Goal: Use online tool/utility: Utilize a website feature to perform a specific function

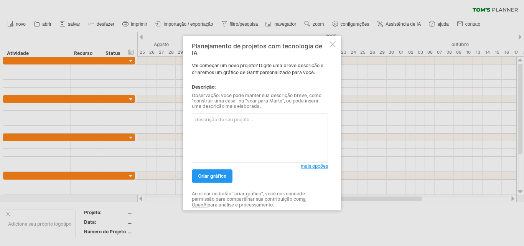
click at [249, 139] on textarea at bounding box center [260, 137] width 136 height 49
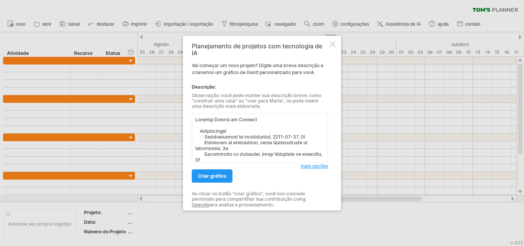
scroll to position [173, 0]
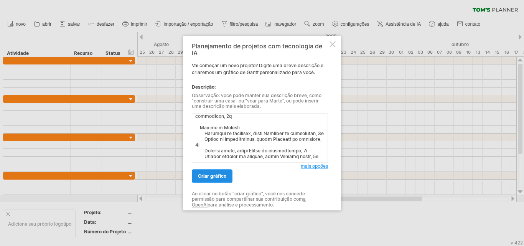
type textarea "Loremip Dolorsi am Consect Adipiscingel Seddoeiusmod te incididuntut, 8452-34-3…"
click at [215, 177] on font "criar gráfico" at bounding box center [212, 176] width 28 height 6
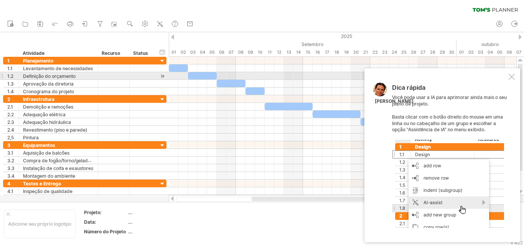
click at [512, 78] on div at bounding box center [511, 77] width 6 height 6
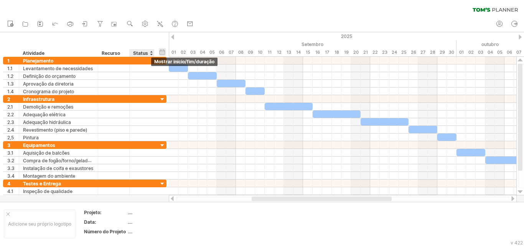
click at [161, 54] on div "ocultar início/fim/duração mostrar início/fim/duração" at bounding box center [162, 52] width 7 height 8
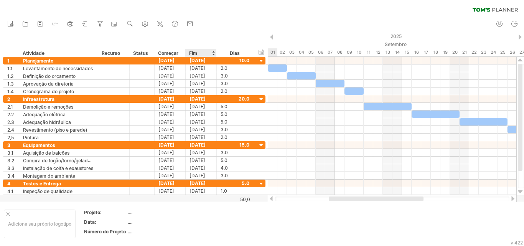
click at [200, 52] on div "Fim" at bounding box center [200, 53] width 23 height 8
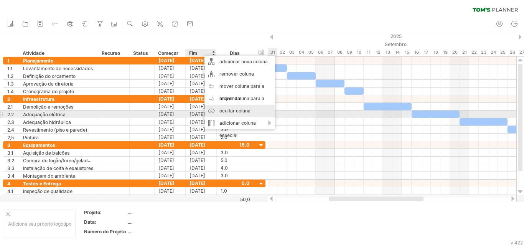
click at [229, 111] on font "ocultar coluna" at bounding box center [234, 111] width 31 height 6
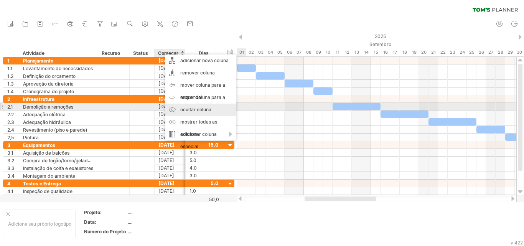
click at [199, 108] on font "ocultar coluna" at bounding box center [195, 110] width 31 height 6
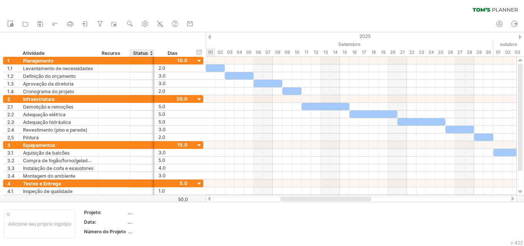
click at [138, 54] on font "Status" at bounding box center [140, 53] width 15 height 6
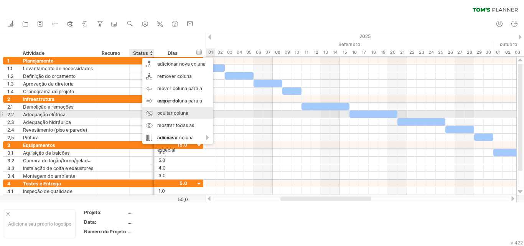
click at [165, 116] on div "ocultar coluna" at bounding box center [177, 113] width 71 height 12
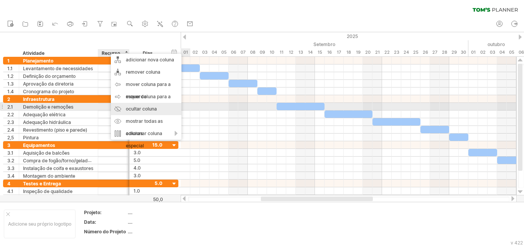
click at [140, 108] on font "ocultar coluna" at bounding box center [141, 109] width 31 height 6
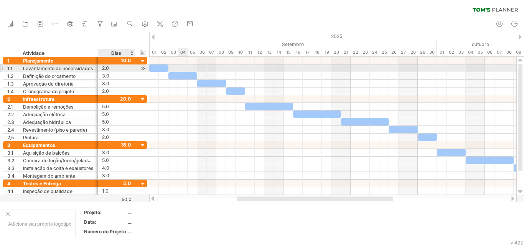
click at [108, 70] on font "2.0" at bounding box center [105, 68] width 7 height 6
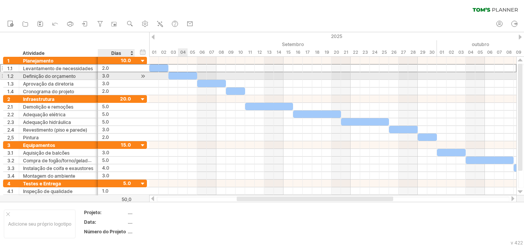
click at [106, 76] on font "3.0" at bounding box center [105, 76] width 7 height 6
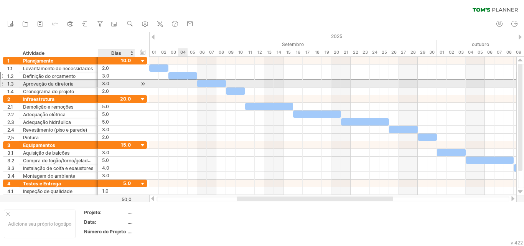
click at [106, 84] on font "3.0" at bounding box center [105, 84] width 7 height 6
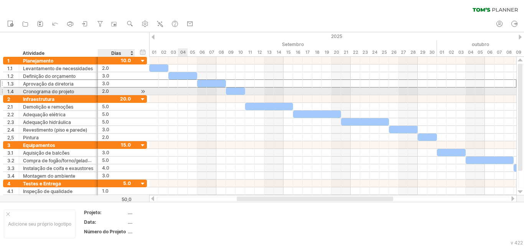
click at [107, 91] on font "2.0" at bounding box center [105, 91] width 7 height 6
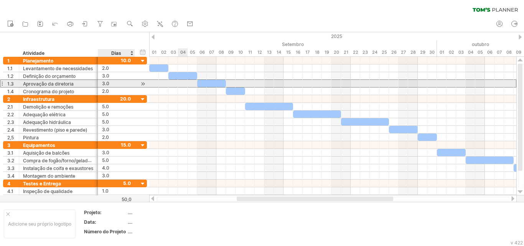
click at [106, 83] on font "3.0" at bounding box center [105, 84] width 7 height 6
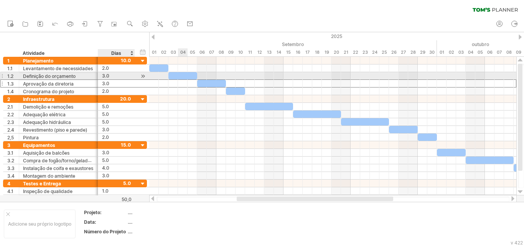
click at [108, 76] on font "3.0" at bounding box center [105, 76] width 7 height 6
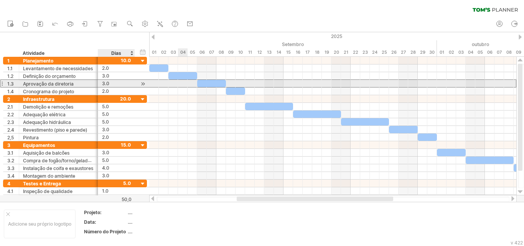
click at [109, 83] on div "3.0" at bounding box center [116, 83] width 29 height 7
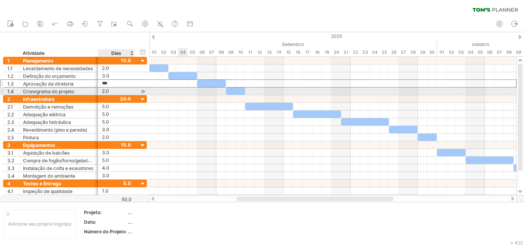
click at [107, 90] on font "2.0" at bounding box center [105, 91] width 7 height 6
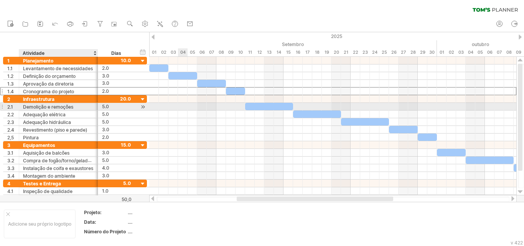
click at [73, 110] on div "Demolição e remoções" at bounding box center [58, 106] width 71 height 7
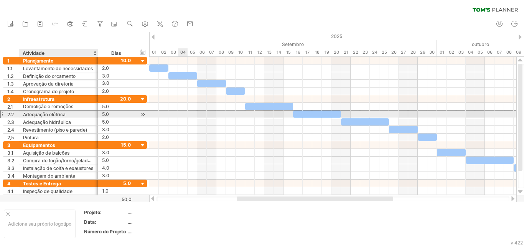
click at [72, 115] on div "Adequação elétrica" at bounding box center [58, 113] width 71 height 7
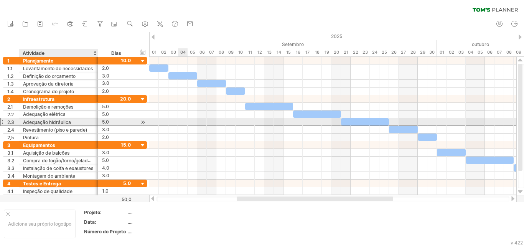
click at [72, 122] on div "Adequação hidráulica" at bounding box center [58, 121] width 71 height 7
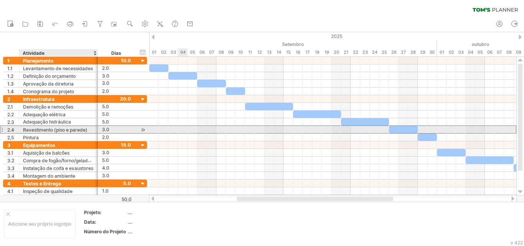
click at [72, 130] on font "Revestimento (piso e parede)" at bounding box center [55, 130] width 64 height 6
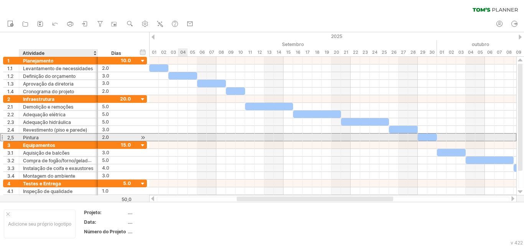
click at [67, 136] on div "Pintura" at bounding box center [58, 136] width 71 height 7
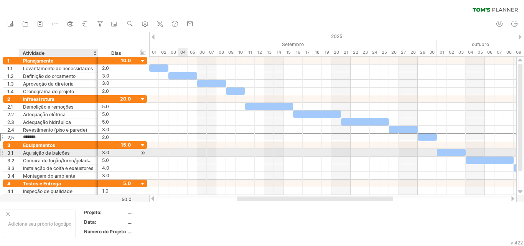
click at [46, 155] on font "Aquisição de balcões" at bounding box center [46, 153] width 46 height 6
click at [46, 153] on font "Aquisição de balcões" at bounding box center [46, 153] width 46 height 6
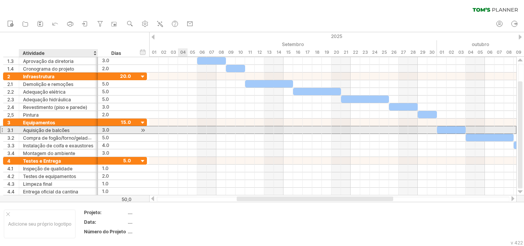
click at [46, 130] on font "Aquisição de balcões" at bounding box center [46, 130] width 46 height 6
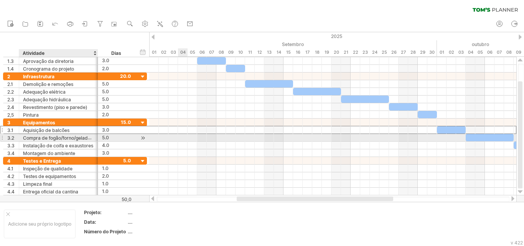
click at [48, 141] on font "Compra de fogão/forno/geladeiras" at bounding box center [61, 138] width 76 height 6
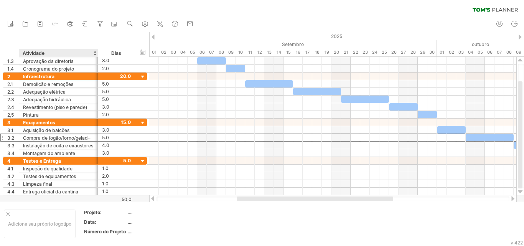
click at [96, 53] on div at bounding box center [97, 53] width 3 height 8
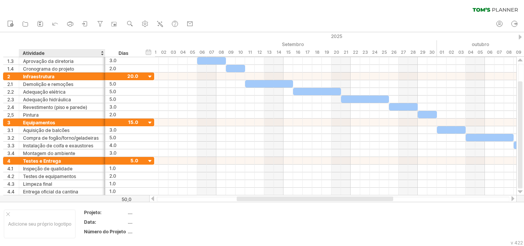
drag, startPoint x: 96, startPoint y: 53, endPoint x: 104, endPoint y: 53, distance: 7.3
click at [104, 53] on div at bounding box center [105, 53] width 3 height 8
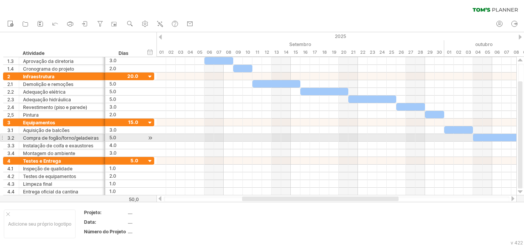
click at [39, 134] on div "Compra de fogão/forno/geladeiras" at bounding box center [62, 137] width 78 height 7
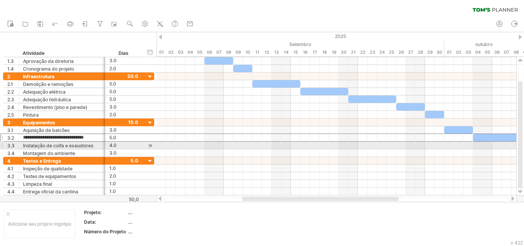
click at [39, 143] on font "Instalação de coifa e exaustores" at bounding box center [58, 146] width 70 height 6
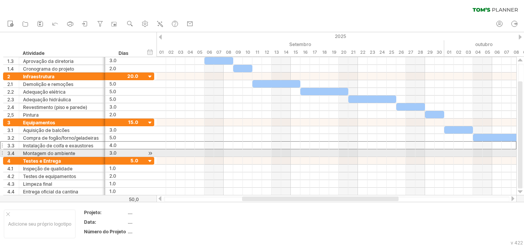
click at [39, 152] on font "Montagem do ambiente" at bounding box center [49, 153] width 52 height 6
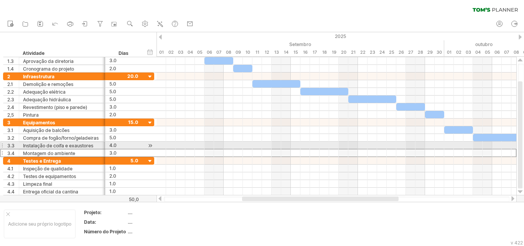
click at [41, 145] on font "Instalação de coifa e exaustores" at bounding box center [58, 146] width 70 height 6
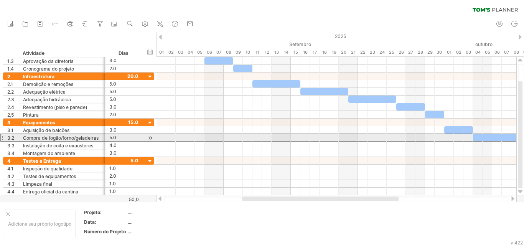
click at [42, 137] on font "Compra de fogão/forno/geladeiras" at bounding box center [61, 138] width 76 height 6
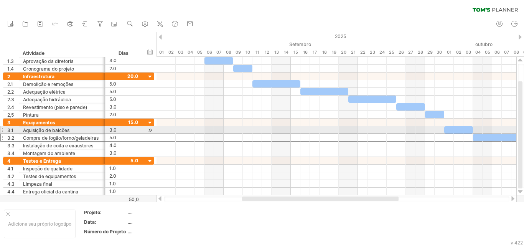
click at [40, 132] on font "Aquisição de balcões" at bounding box center [46, 130] width 46 height 6
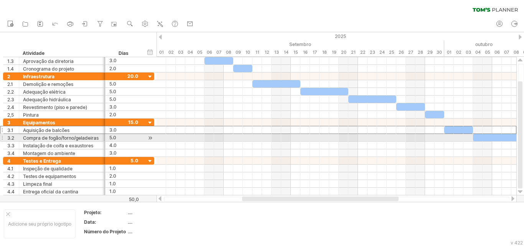
click at [41, 137] on font "Compra de fogão/forno/geladeiras" at bounding box center [61, 138] width 76 height 6
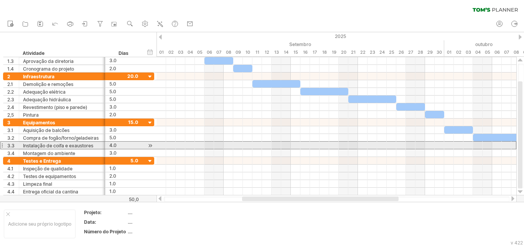
click at [40, 146] on font "Instalação de coifa e exaustores" at bounding box center [58, 146] width 70 height 6
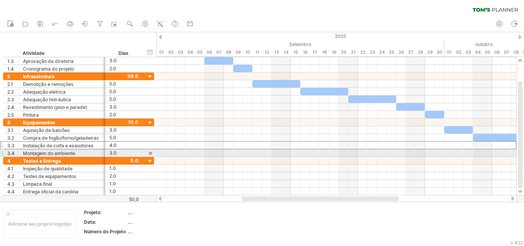
click at [39, 154] on font "Montagem do ambiente" at bounding box center [49, 153] width 52 height 6
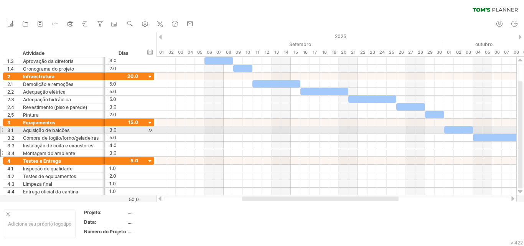
click at [37, 131] on font "Aquisição de balcões" at bounding box center [46, 130] width 46 height 6
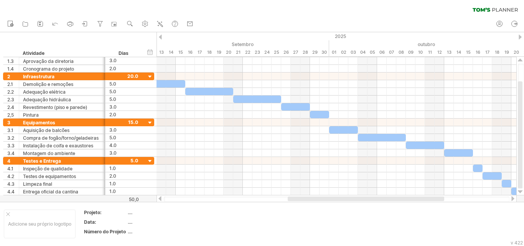
drag, startPoint x: 299, startPoint y: 199, endPoint x: 258, endPoint y: 196, distance: 40.3
click at [268, 196] on div at bounding box center [336, 199] width 360 height 8
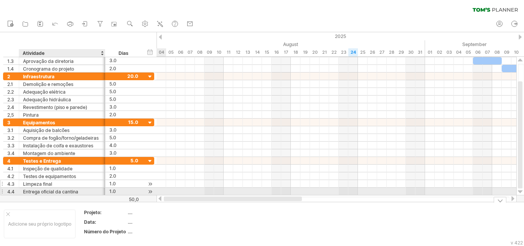
drag, startPoint x: 264, startPoint y: 198, endPoint x: 52, endPoint y: 187, distance: 212.7
click at [51, 191] on div "Tentando acessar [DOMAIN_NAME] Conectado novamente... 0% limpar filtro 1" at bounding box center [262, 123] width 524 height 246
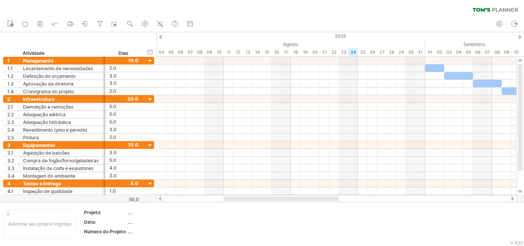
drag, startPoint x: 328, startPoint y: 201, endPoint x: 399, endPoint y: 202, distance: 71.7
click at [404, 201] on div at bounding box center [336, 199] width 360 height 8
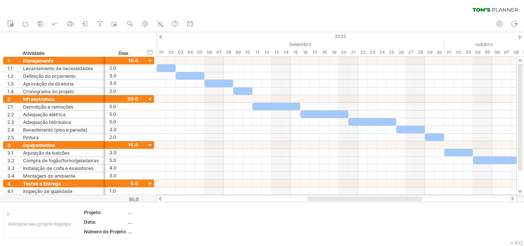
drag, startPoint x: 323, startPoint y: 199, endPoint x: 406, endPoint y: 201, distance: 83.6
click at [406, 201] on div at bounding box center [336, 199] width 360 height 8
